Goal: Task Accomplishment & Management: Use online tool/utility

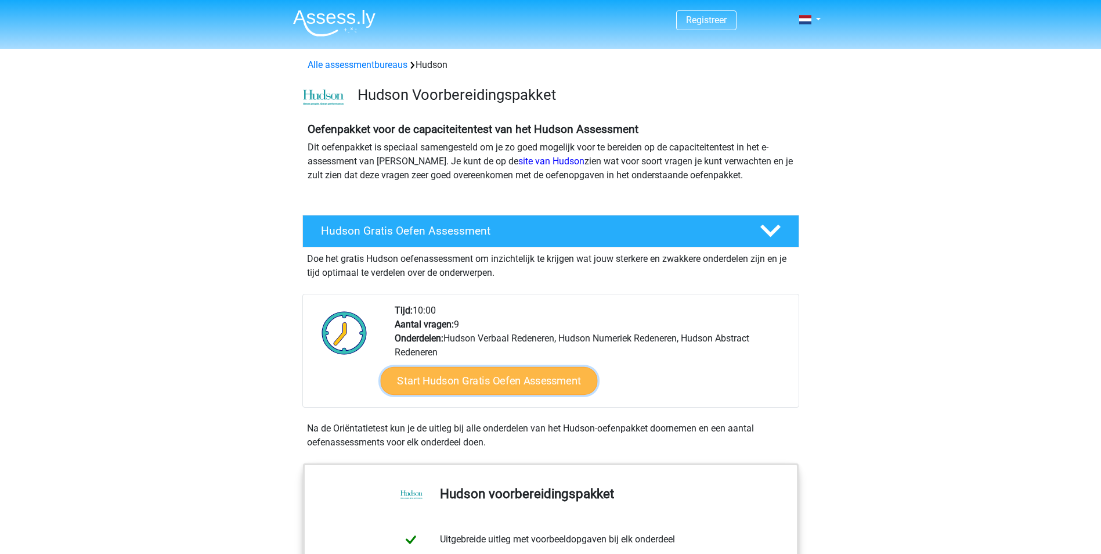
click at [531, 385] on link "Start Hudson Gratis Oefen Assessment" at bounding box center [488, 381] width 217 height 28
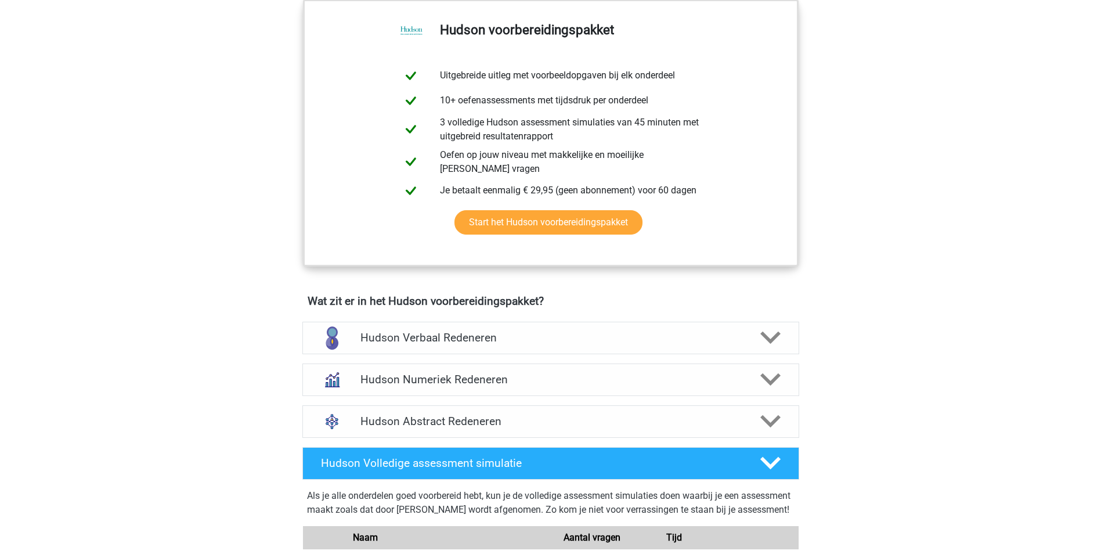
scroll to position [639, 0]
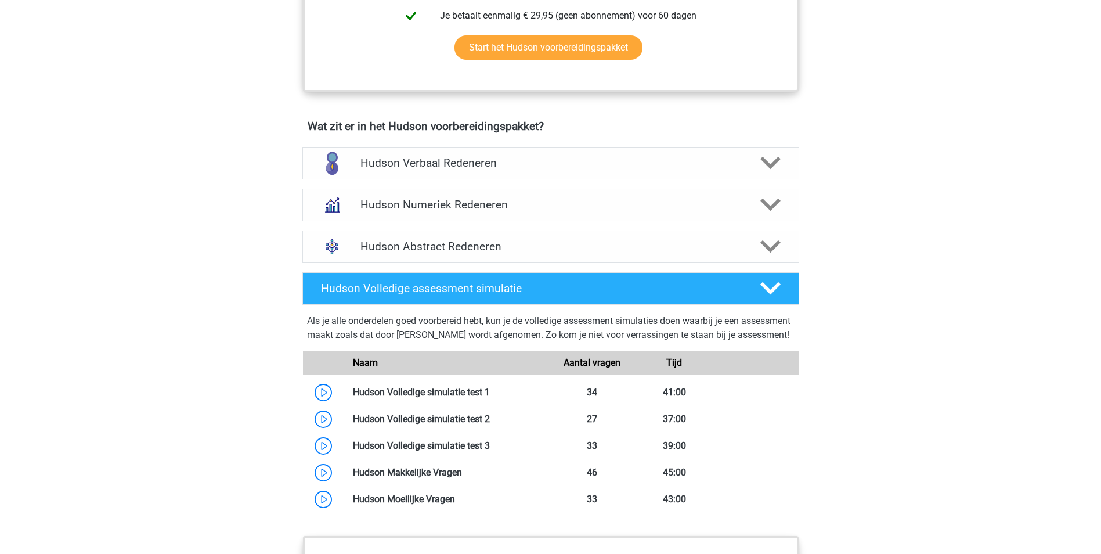
click at [766, 242] on icon at bounding box center [771, 246] width 20 height 20
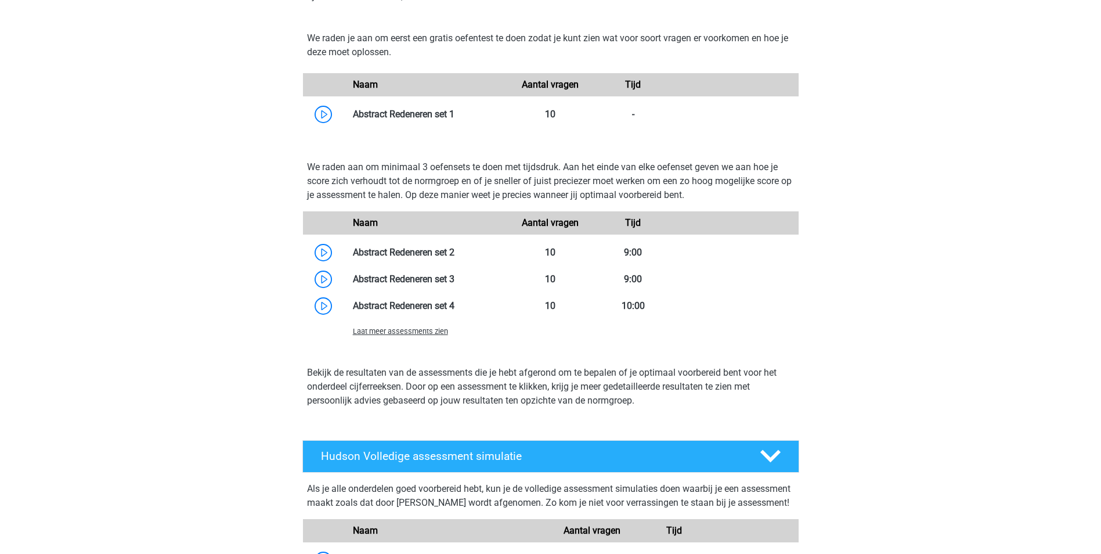
scroll to position [929, 0]
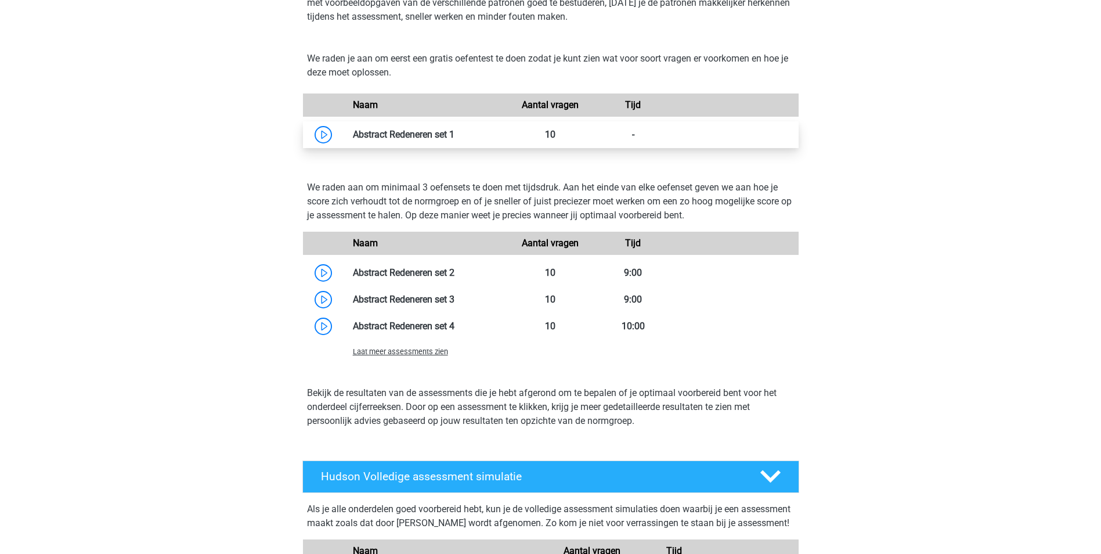
click at [455, 134] on link at bounding box center [455, 134] width 0 height 11
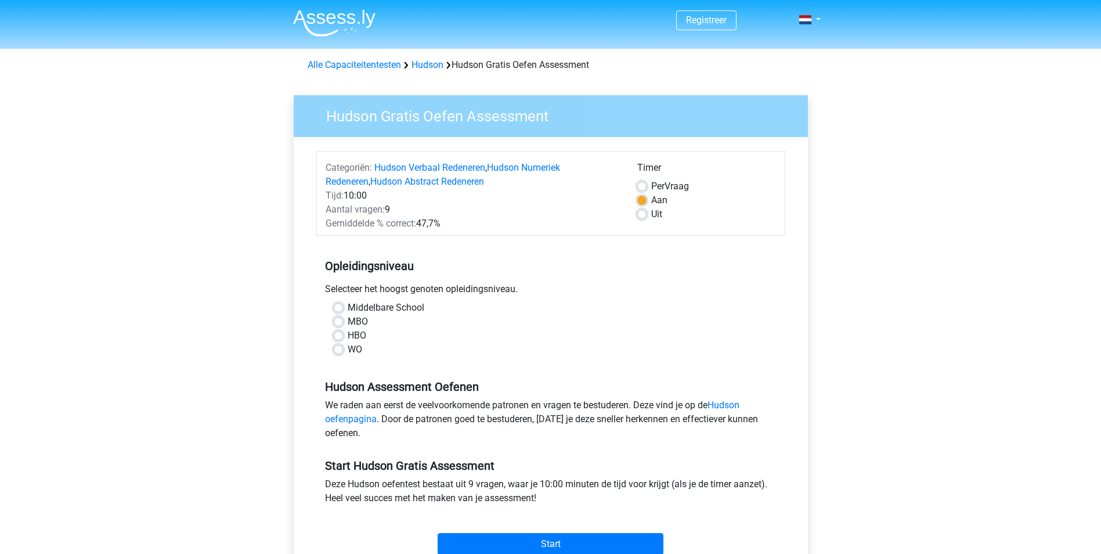
click at [348, 308] on label "Middelbare School" at bounding box center [386, 308] width 77 height 14
click at [340, 308] on input "Middelbare School" at bounding box center [338, 307] width 9 height 12
radio input "true"
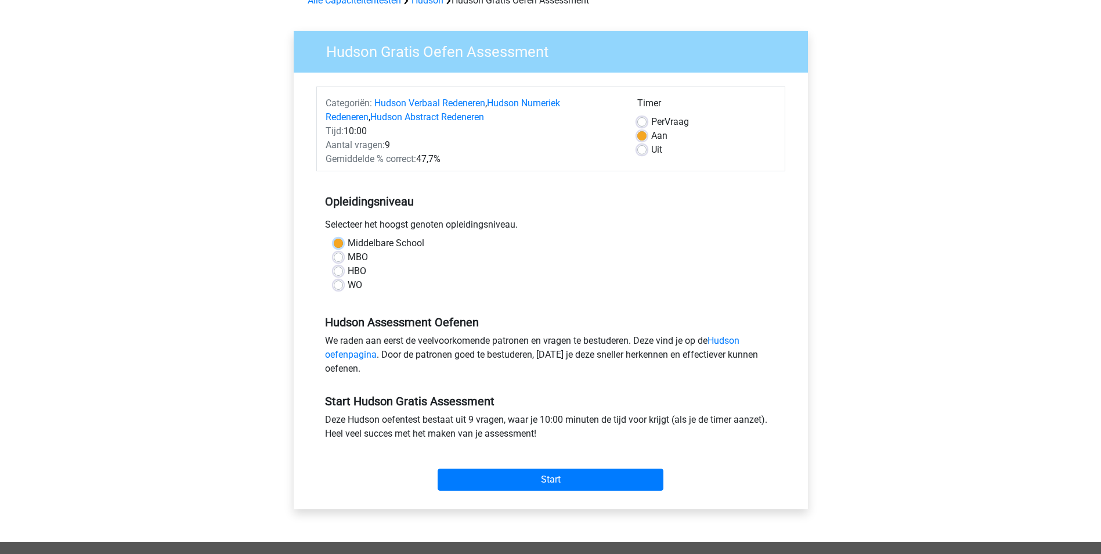
scroll to position [116, 0]
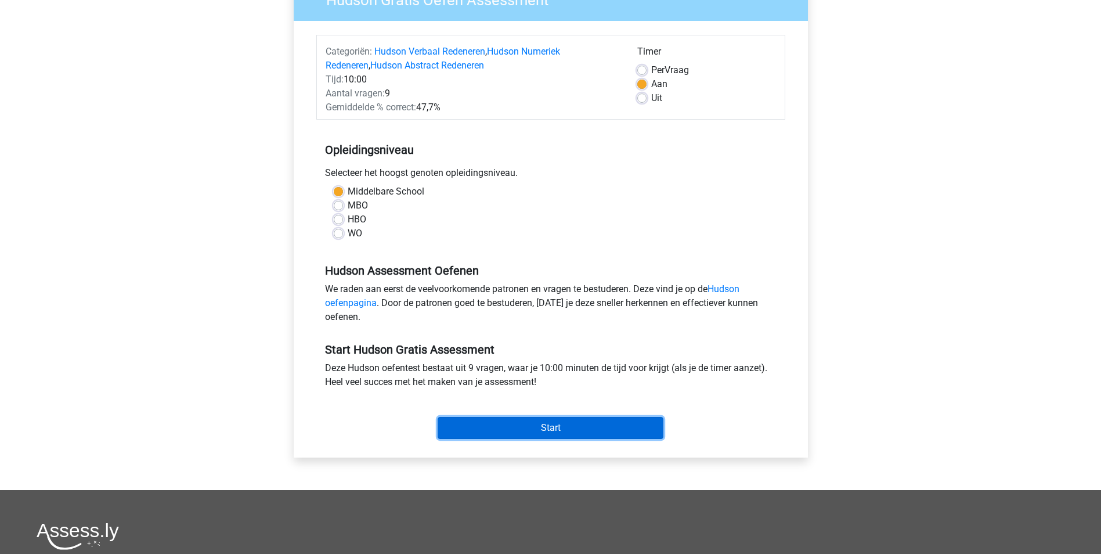
click at [534, 423] on input "Start" at bounding box center [551, 428] width 226 height 22
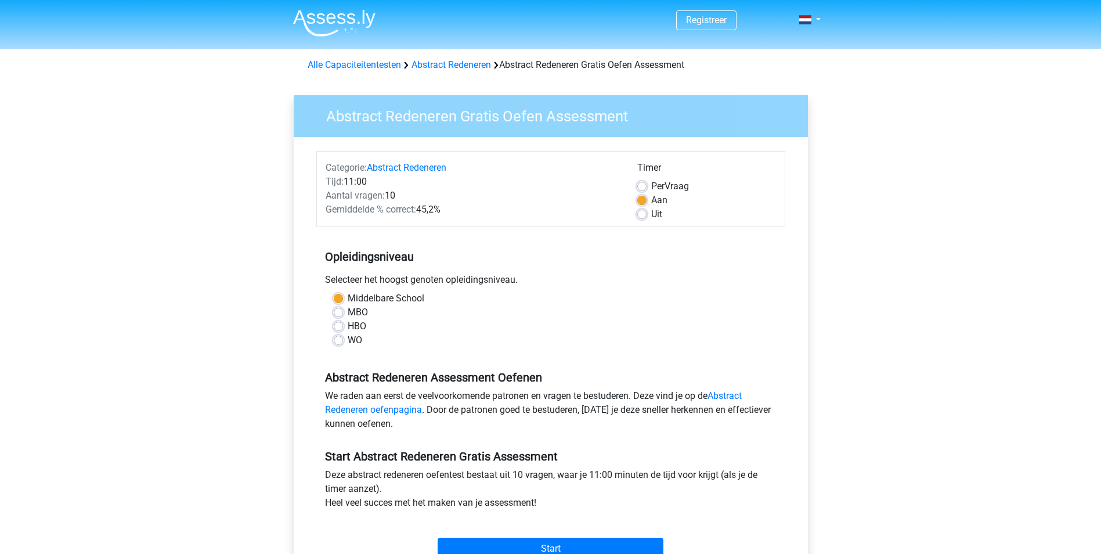
scroll to position [58, 0]
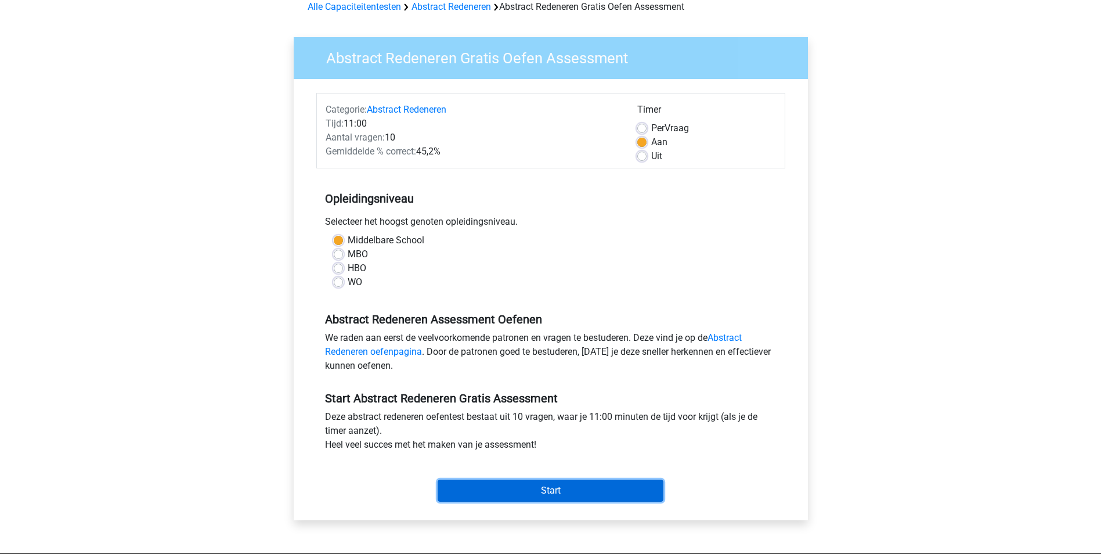
click at [550, 491] on input "Start" at bounding box center [551, 491] width 226 height 22
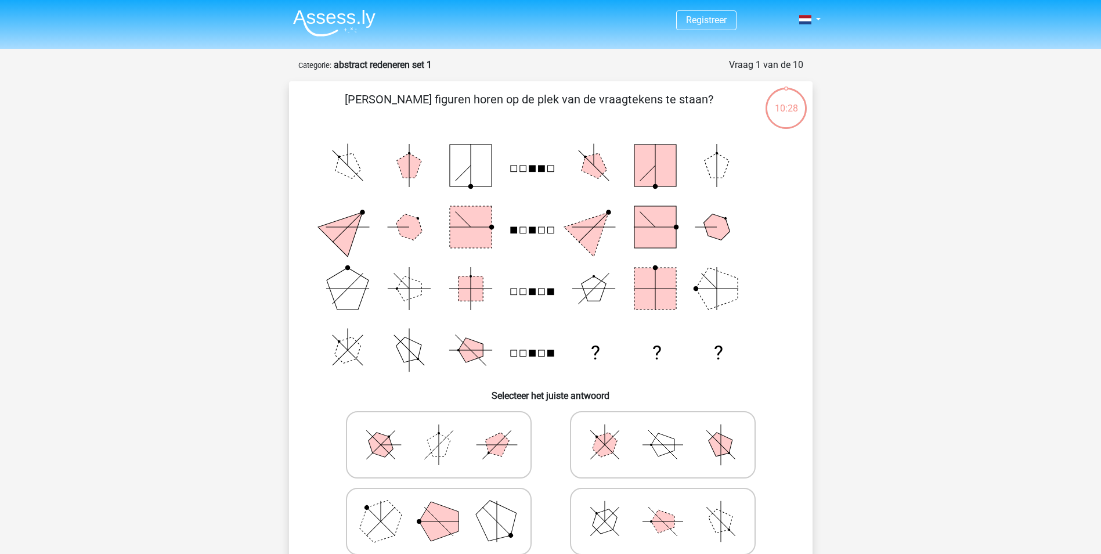
scroll to position [58, 0]
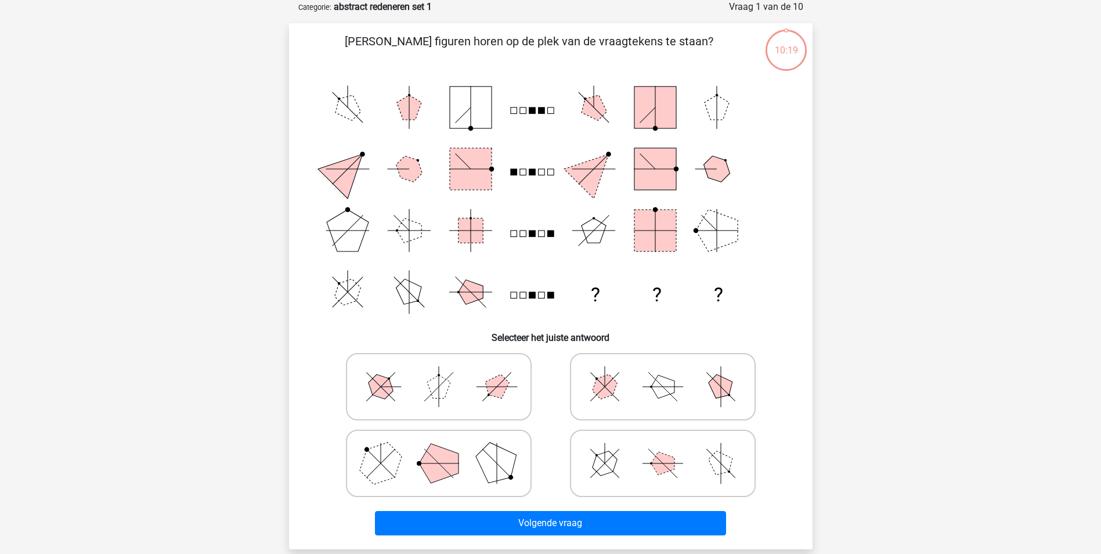
click at [438, 460] on polygon at bounding box center [438, 463] width 39 height 39
click at [439, 449] on input "radio" at bounding box center [443, 445] width 8 height 8
radio input "true"
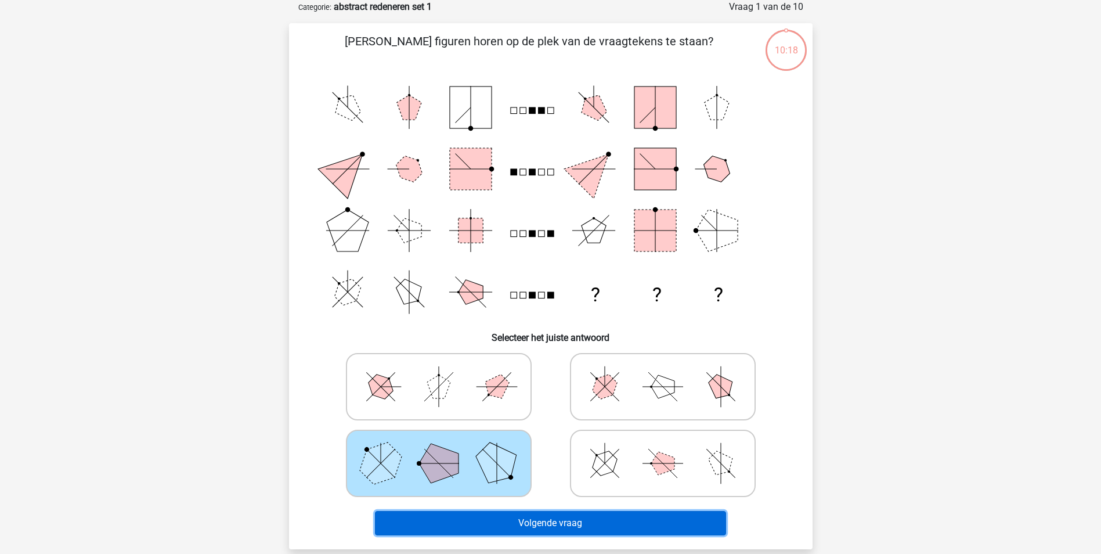
click at [513, 519] on button "Volgende vraag" at bounding box center [550, 523] width 351 height 24
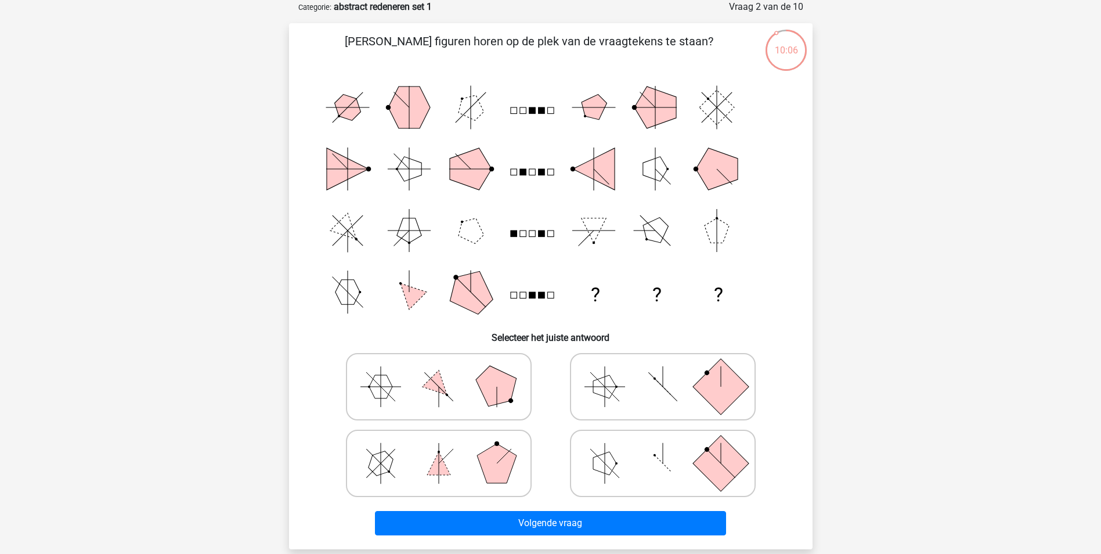
click at [488, 448] on icon at bounding box center [439, 463] width 174 height 58
click at [446, 448] on input "radio" at bounding box center [443, 445] width 8 height 8
radio input "true"
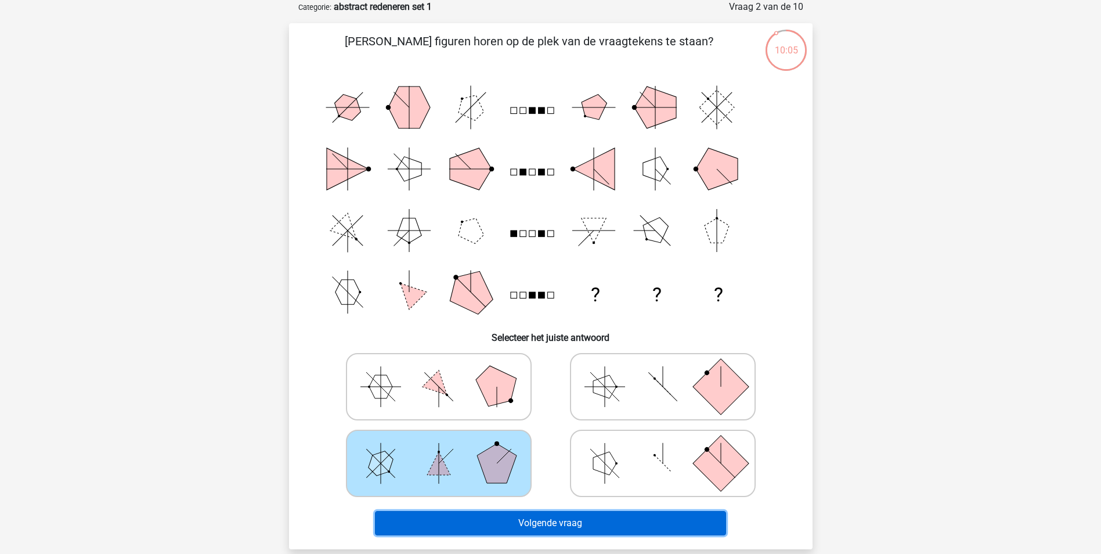
click at [502, 519] on button "Volgende vraag" at bounding box center [550, 523] width 351 height 24
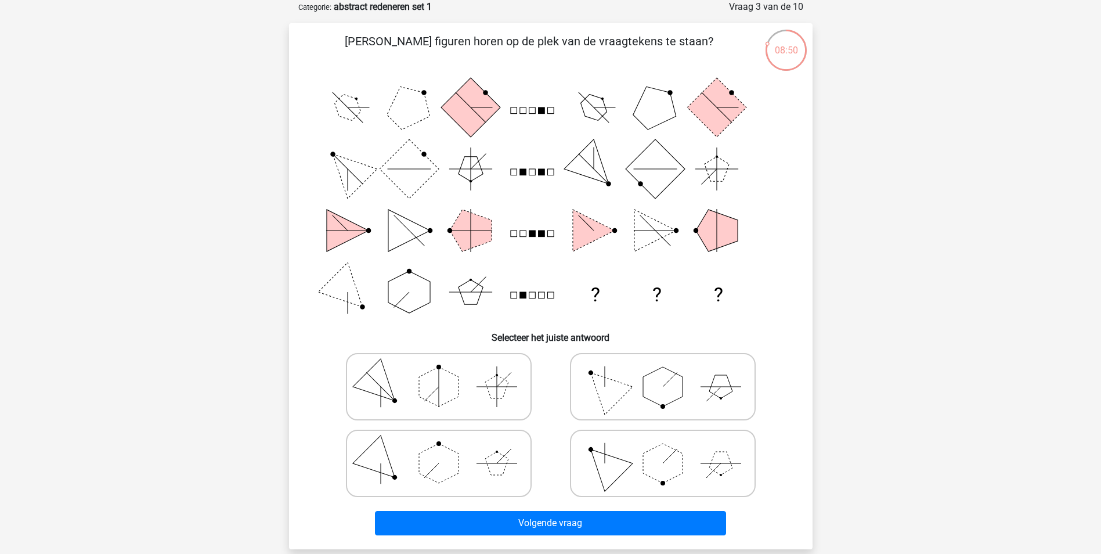
click at [671, 457] on polygon at bounding box center [662, 463] width 39 height 39
click at [671, 449] on input "radio" at bounding box center [667, 445] width 8 height 8
radio input "true"
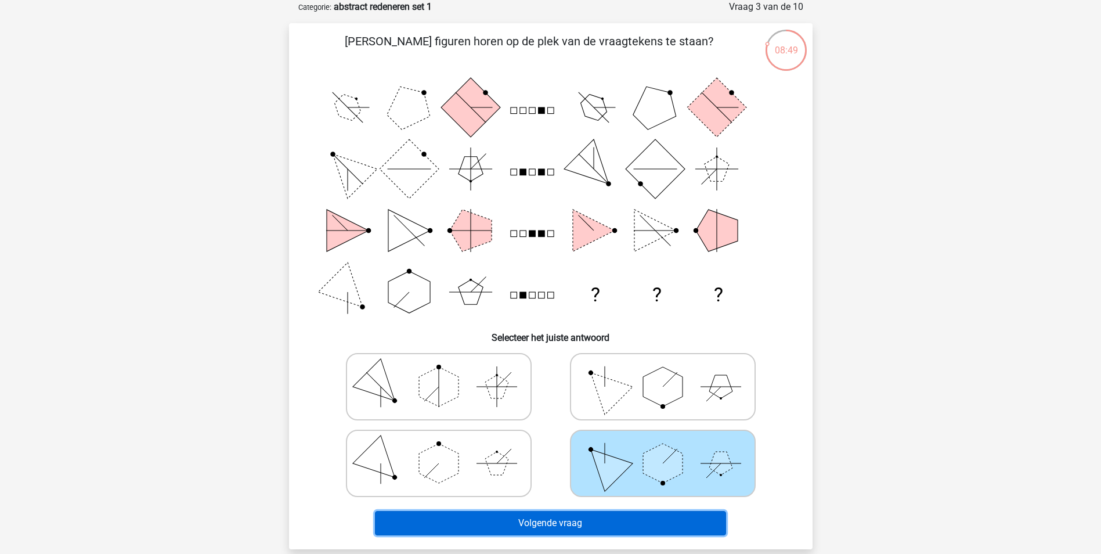
click at [529, 519] on button "Volgende vraag" at bounding box center [550, 523] width 351 height 24
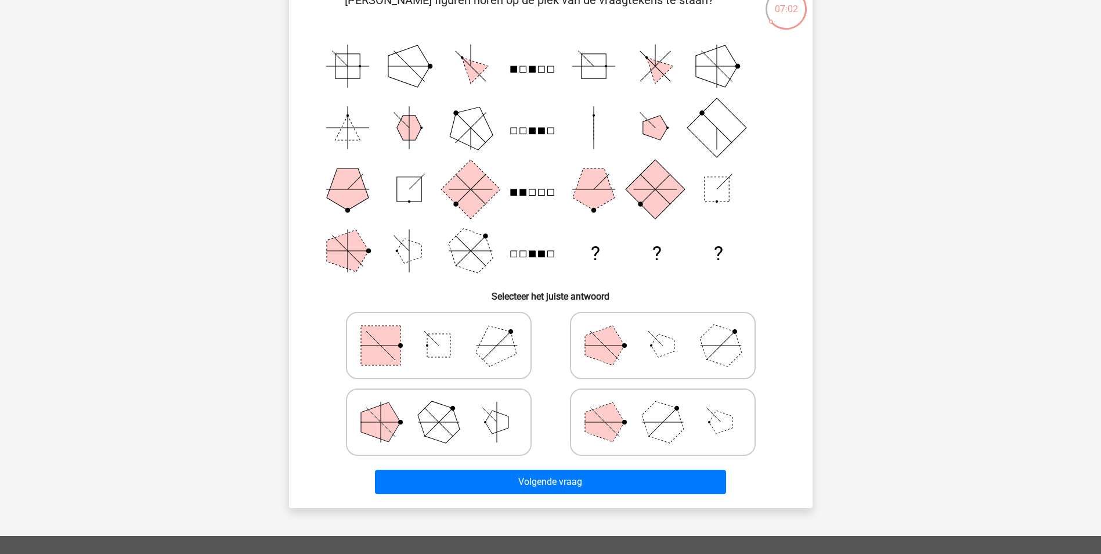
scroll to position [174, 0]
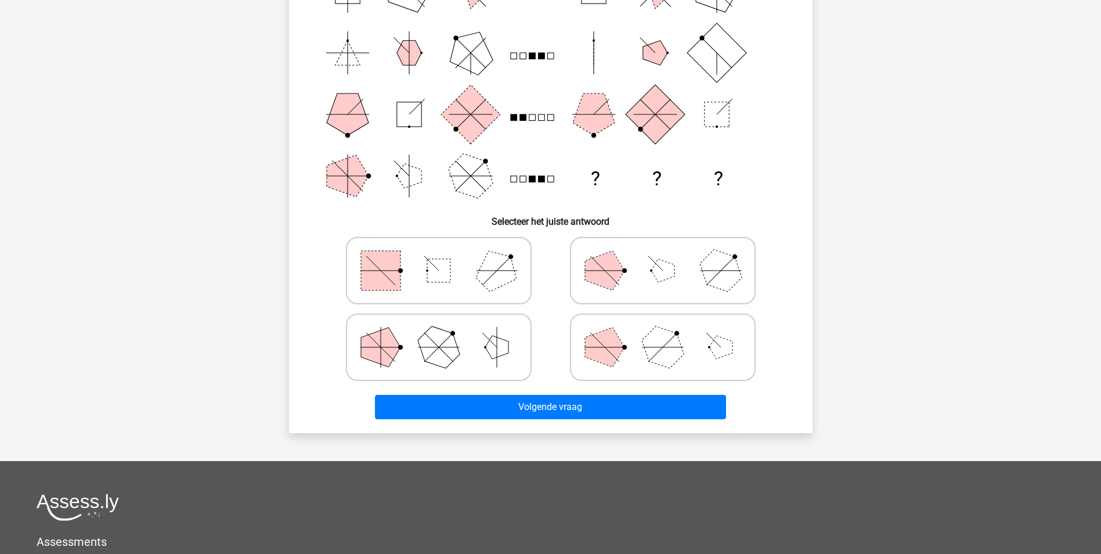
click at [432, 347] on icon at bounding box center [439, 347] width 174 height 58
click at [439, 333] on input "radio" at bounding box center [443, 329] width 8 height 8
radio input "true"
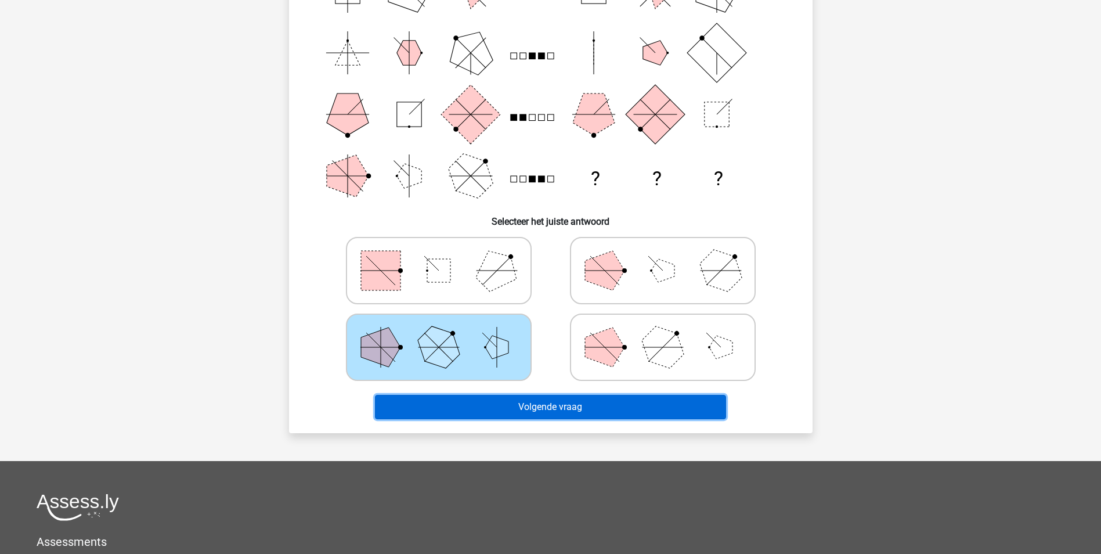
click at [589, 401] on button "Volgende vraag" at bounding box center [550, 407] width 351 height 24
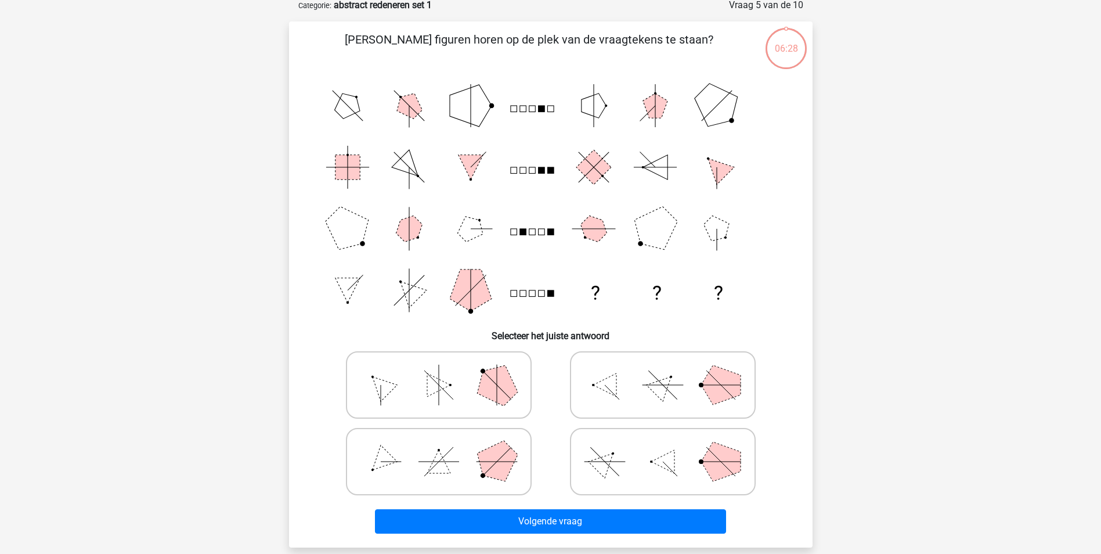
scroll to position [58, 0]
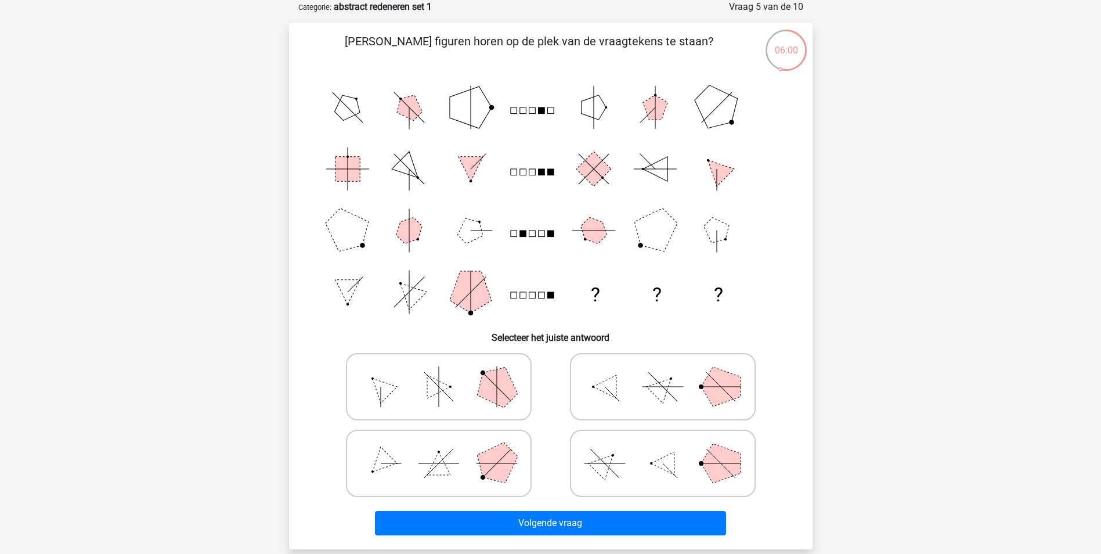
click at [634, 383] on icon at bounding box center [663, 387] width 174 height 58
click at [663, 372] on input "radio" at bounding box center [667, 369] width 8 height 8
radio input "true"
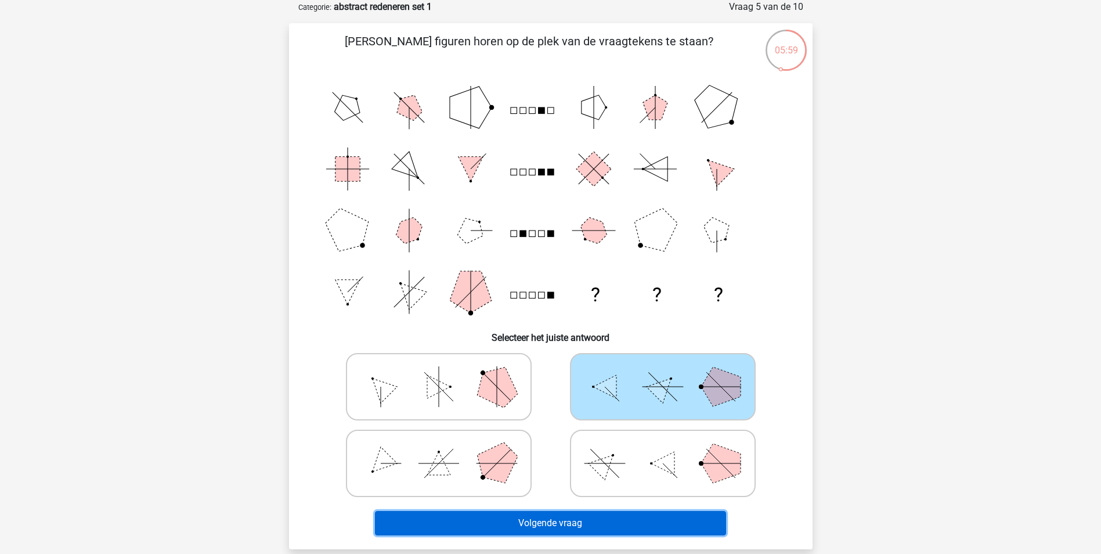
drag, startPoint x: 508, startPoint y: 516, endPoint x: 484, endPoint y: 510, distance: 24.9
click at [507, 516] on button "Volgende vraag" at bounding box center [550, 523] width 351 height 24
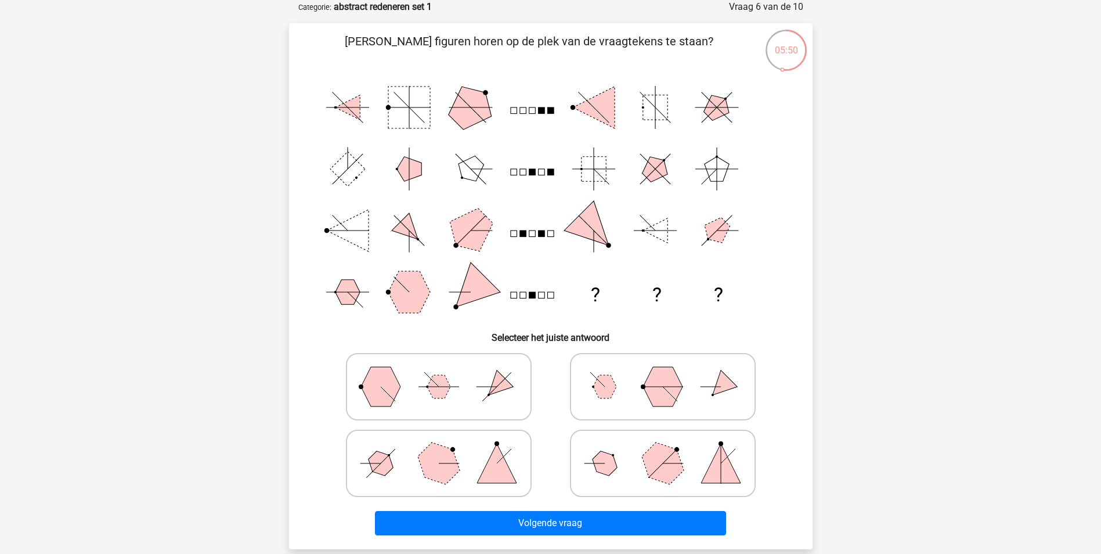
click at [491, 384] on icon at bounding box center [439, 387] width 174 height 58
click at [446, 372] on input "radio" at bounding box center [443, 369] width 8 height 8
radio input "true"
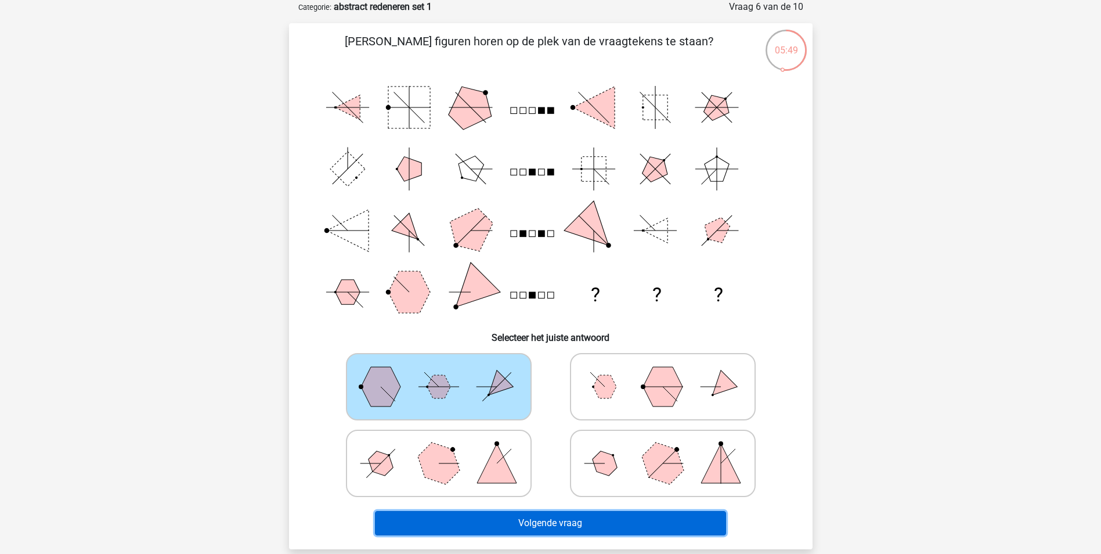
click at [562, 520] on button "Volgende vraag" at bounding box center [550, 523] width 351 height 24
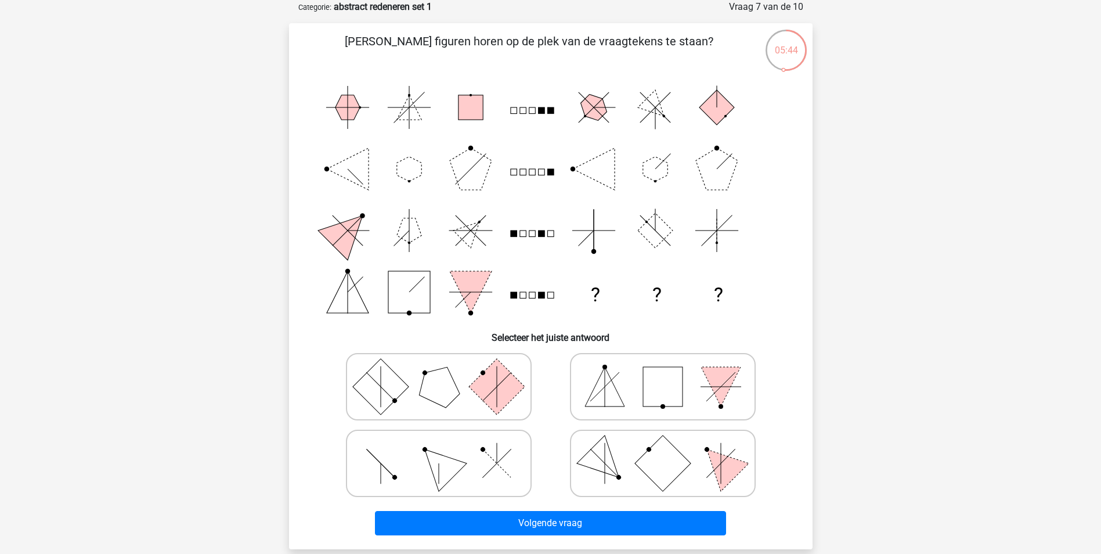
drag, startPoint x: 668, startPoint y: 459, endPoint x: 669, endPoint y: 475, distance: 16.3
click at [669, 459] on rect at bounding box center [663, 463] width 56 height 56
click at [669, 449] on input "radio" at bounding box center [667, 445] width 8 height 8
radio input "true"
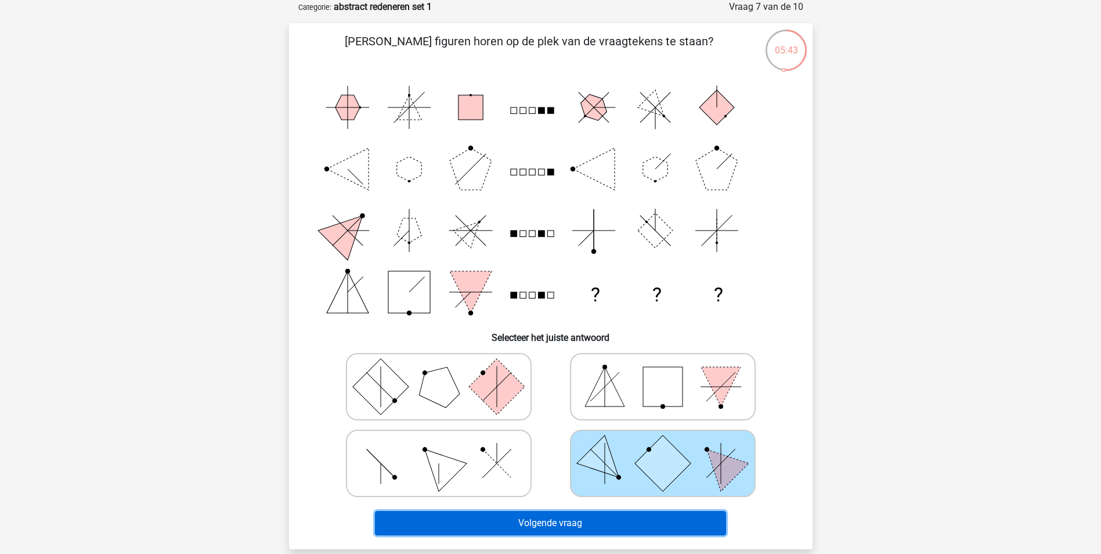
click at [628, 533] on button "Volgende vraag" at bounding box center [550, 523] width 351 height 24
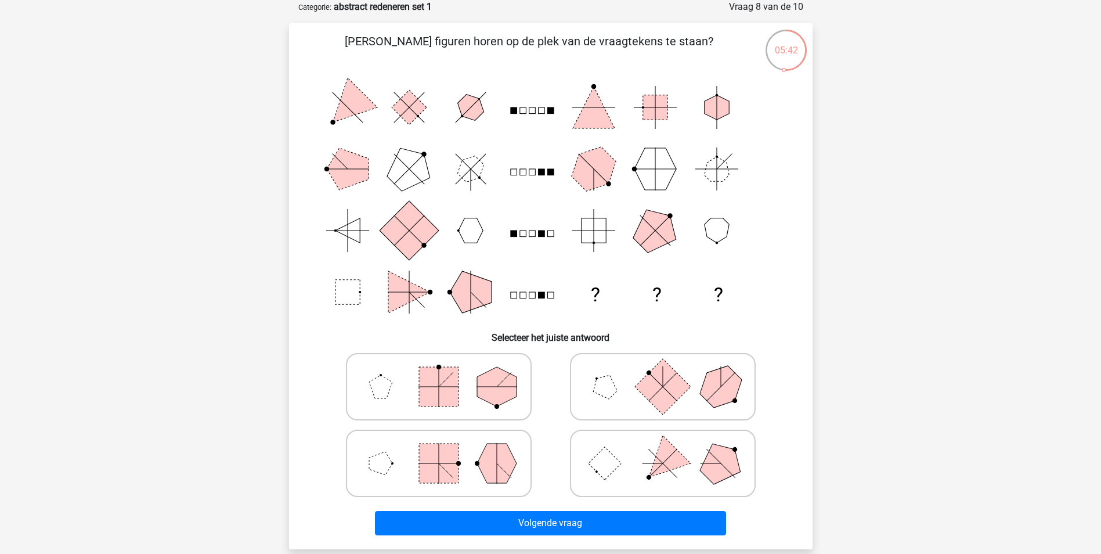
click at [470, 463] on icon at bounding box center [439, 463] width 174 height 58
click at [446, 449] on input "radio" at bounding box center [443, 445] width 8 height 8
radio input "true"
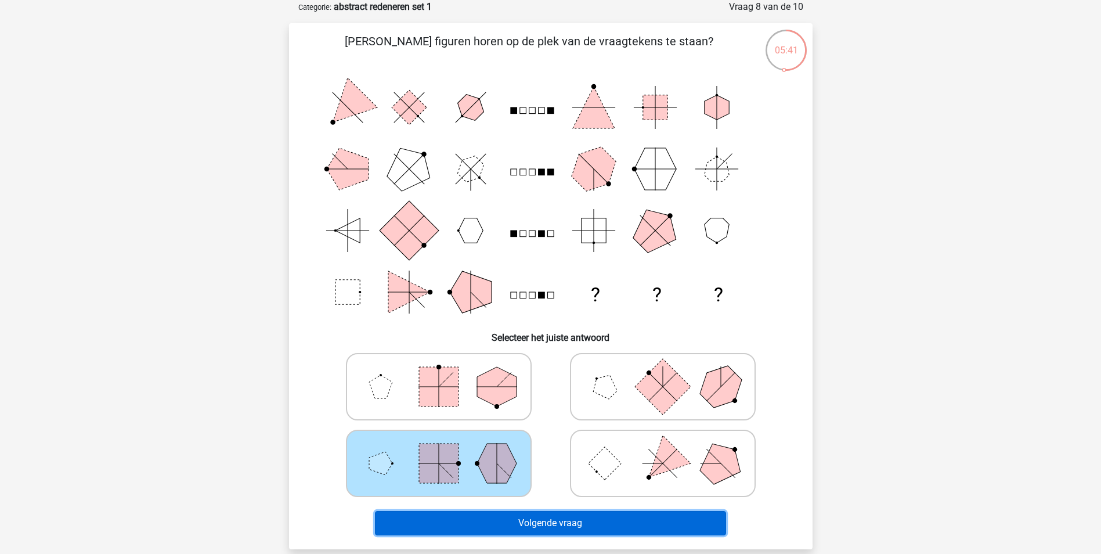
click at [542, 517] on button "Volgende vraag" at bounding box center [550, 523] width 351 height 24
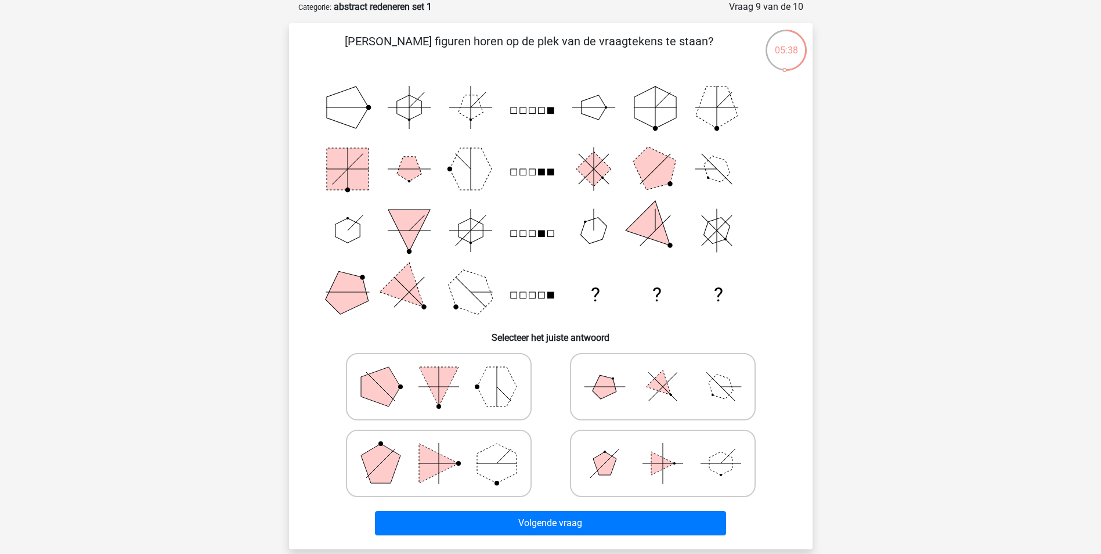
click at [635, 388] on icon at bounding box center [663, 387] width 174 height 58
click at [663, 372] on input "radio" at bounding box center [667, 369] width 8 height 8
radio input "true"
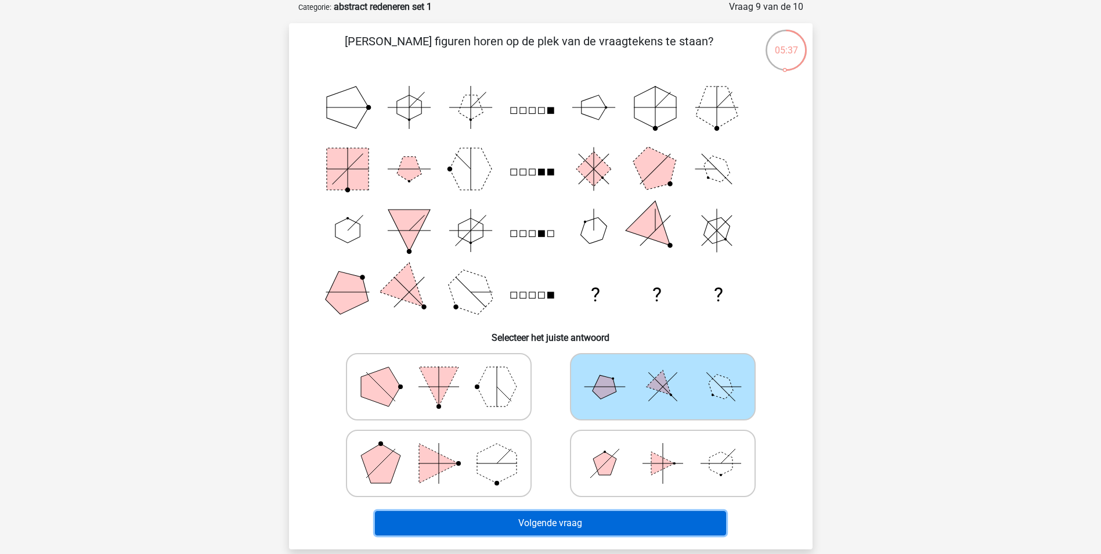
click at [594, 524] on button "Volgende vraag" at bounding box center [550, 523] width 351 height 24
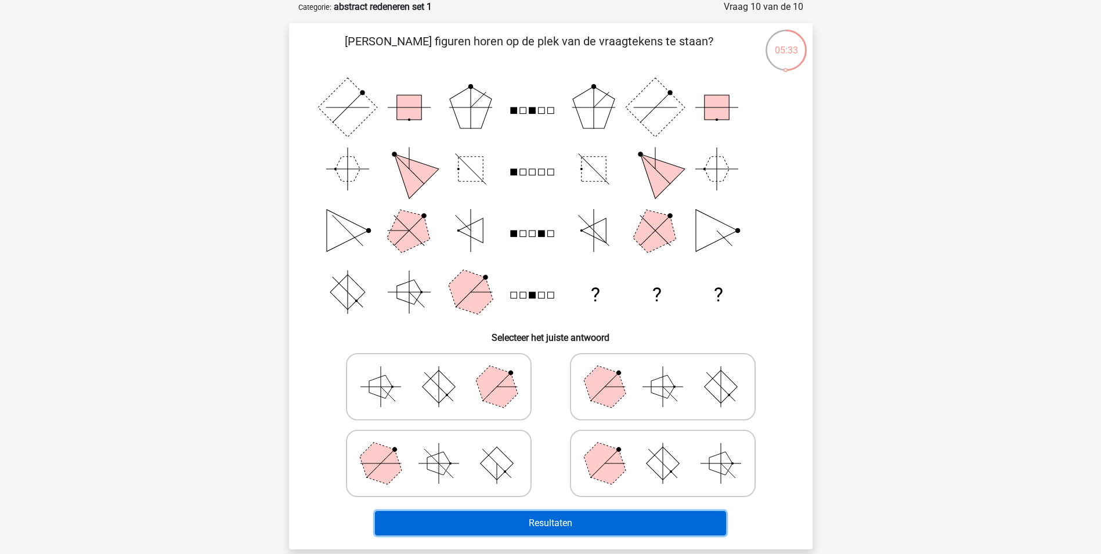
click at [587, 526] on button "Resultaten" at bounding box center [550, 523] width 351 height 24
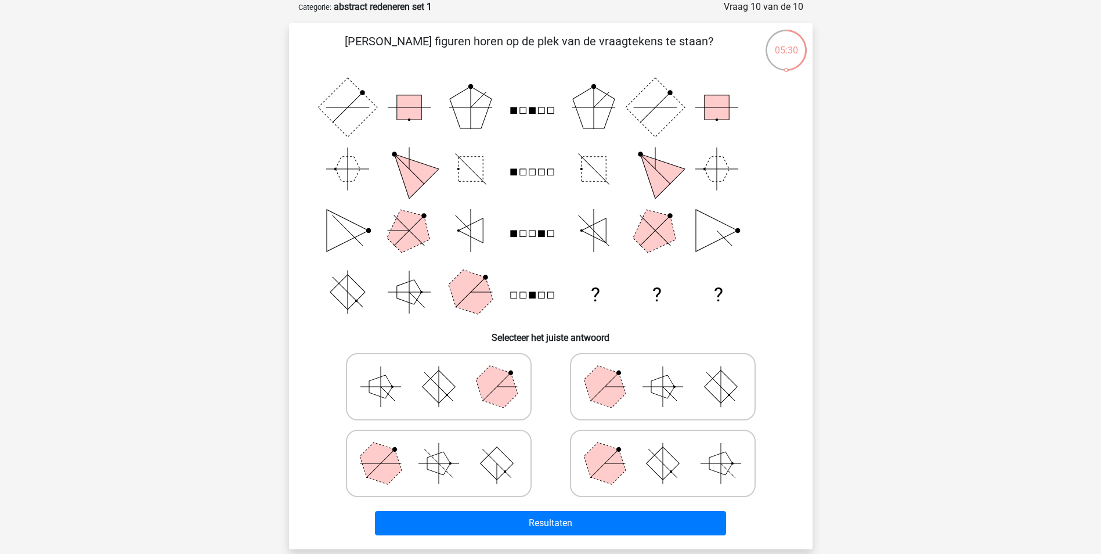
click at [604, 387] on polygon at bounding box center [605, 386] width 56 height 56
click at [663, 372] on input "radio" at bounding box center [667, 369] width 8 height 8
radio input "true"
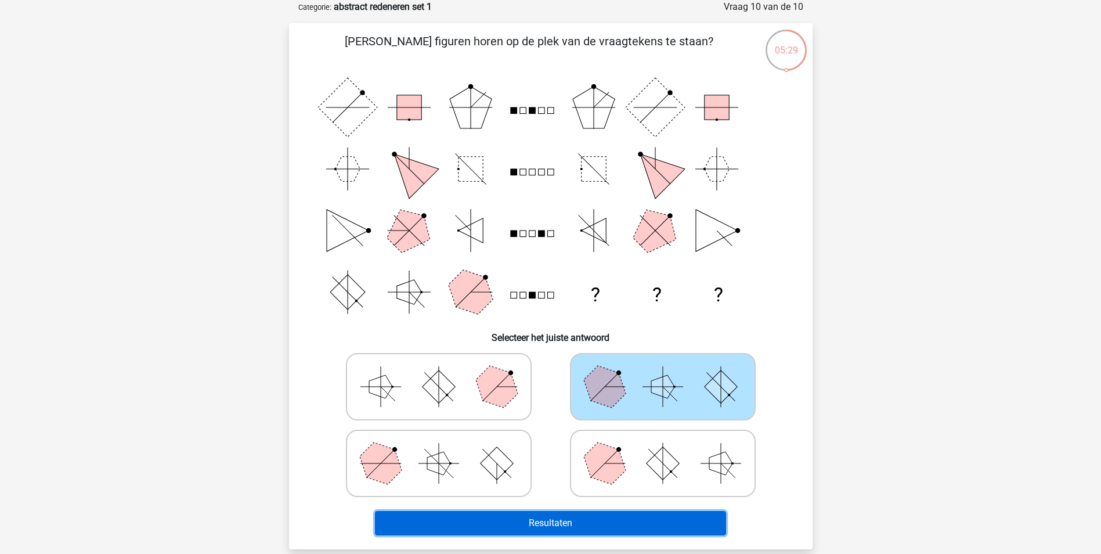
click at [562, 523] on button "Resultaten" at bounding box center [550, 523] width 351 height 24
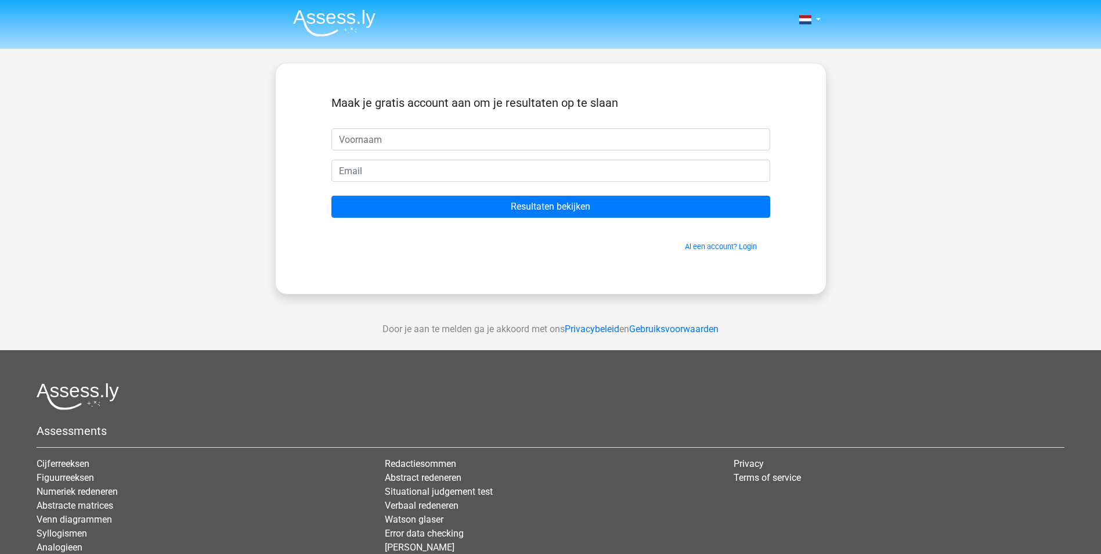
click at [535, 130] on input "text" at bounding box center [551, 139] width 439 height 22
type input "tammy"
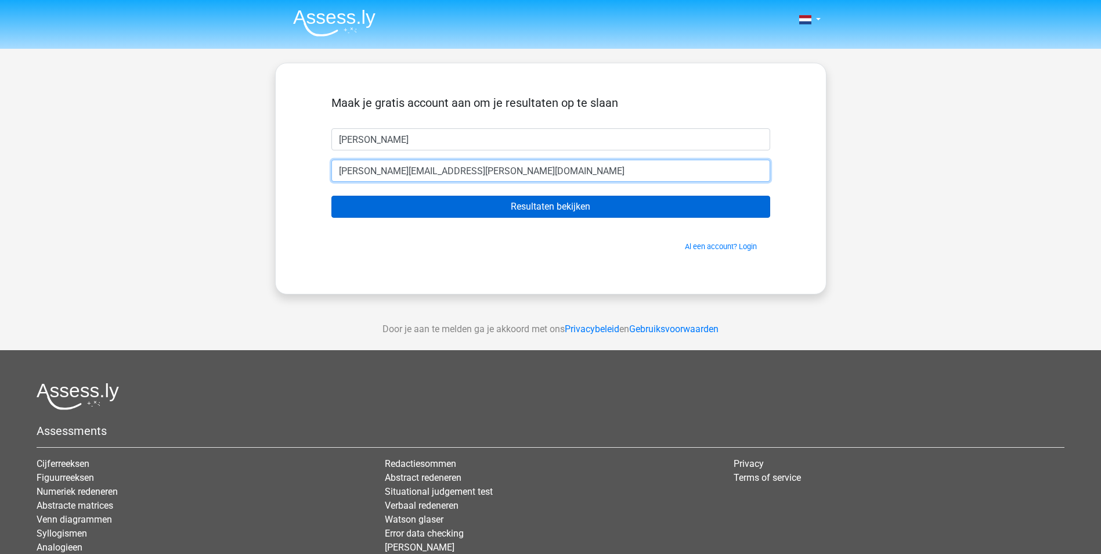
type input "tammy.ledure@hotmail.com"
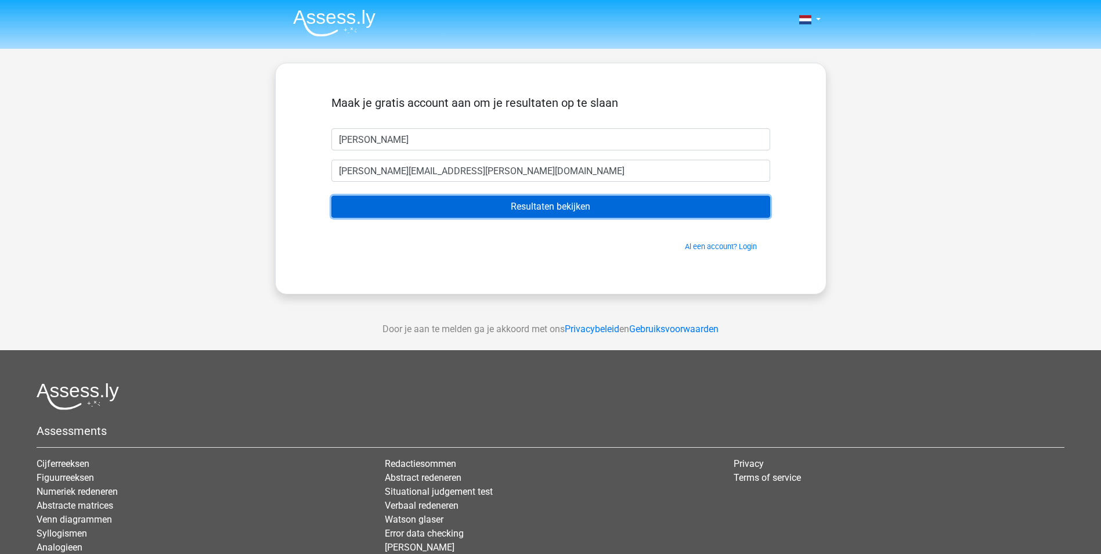
click at [592, 212] on input "Resultaten bekijken" at bounding box center [551, 207] width 439 height 22
